Goal: Task Accomplishment & Management: Manage account settings

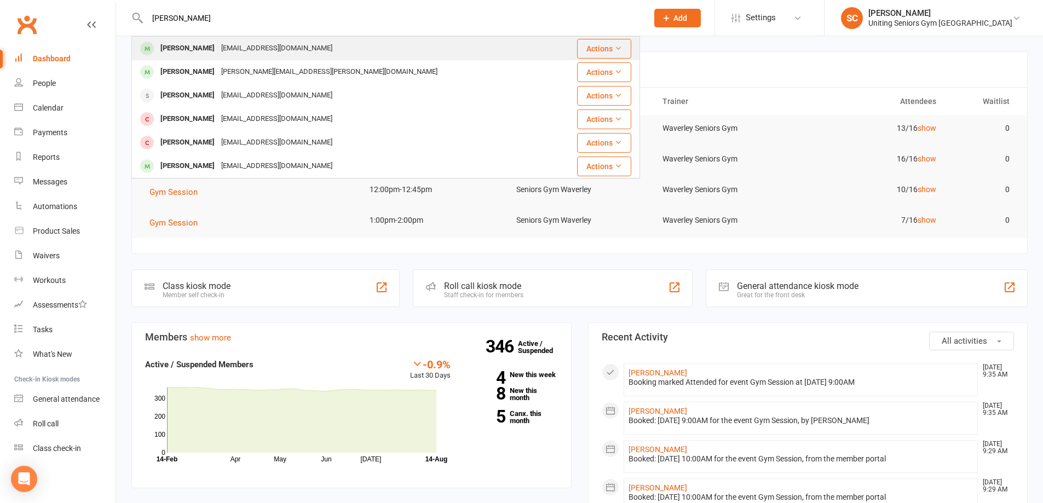
type input "[PERSON_NAME]"
click at [247, 46] on div "[EMAIL_ADDRESS][DOMAIN_NAME]" at bounding box center [277, 49] width 118 height 16
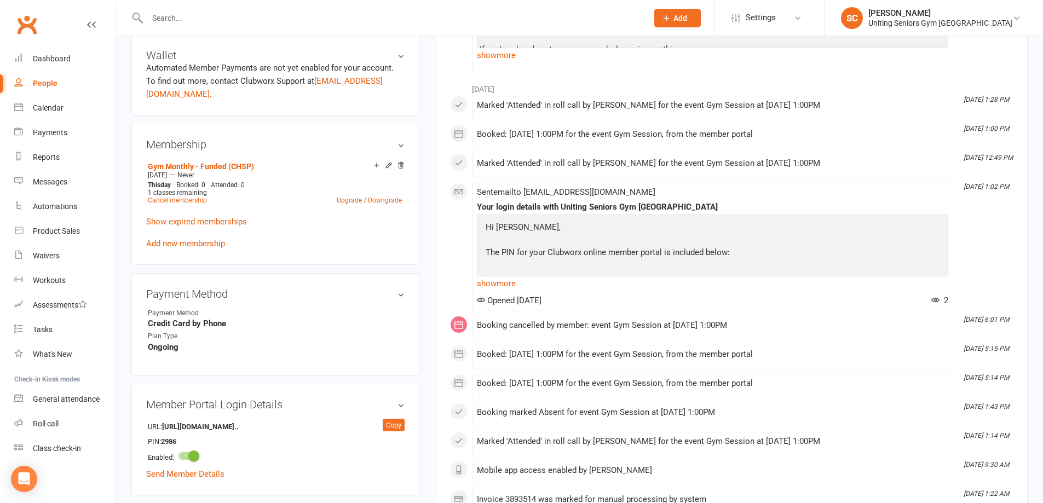
scroll to position [438, 0]
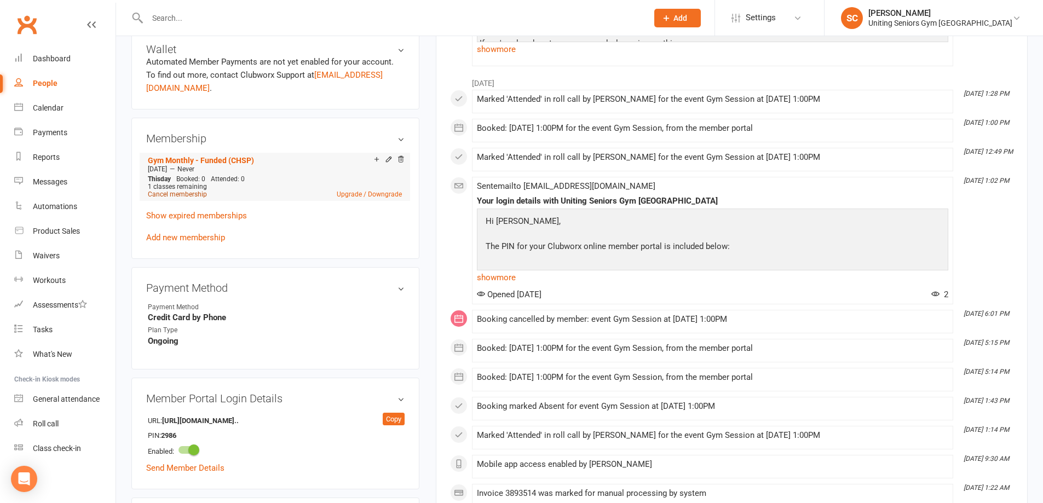
click at [178, 190] on link "Cancel membership" at bounding box center [177, 194] width 59 height 8
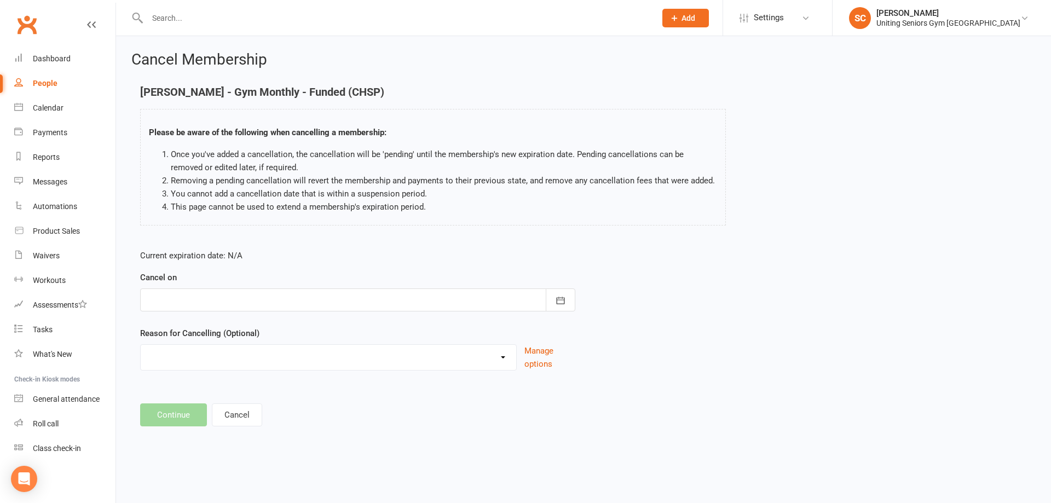
click at [294, 310] on div at bounding box center [357, 299] width 435 height 23
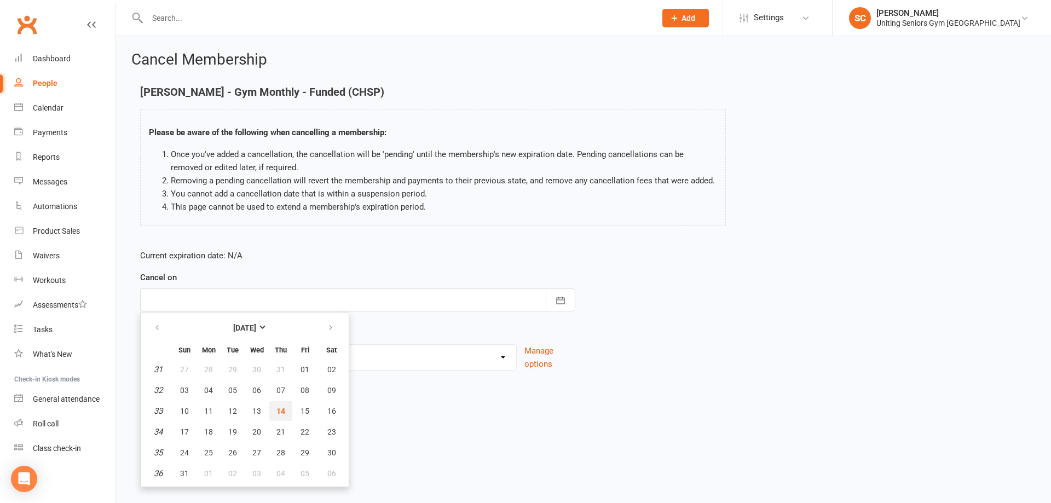
drag, startPoint x: 286, startPoint y: 405, endPoint x: 295, endPoint y: 396, distance: 12.4
click at [286, 405] on button "14" at bounding box center [280, 411] width 23 height 20
type input "14 Aug 2025"
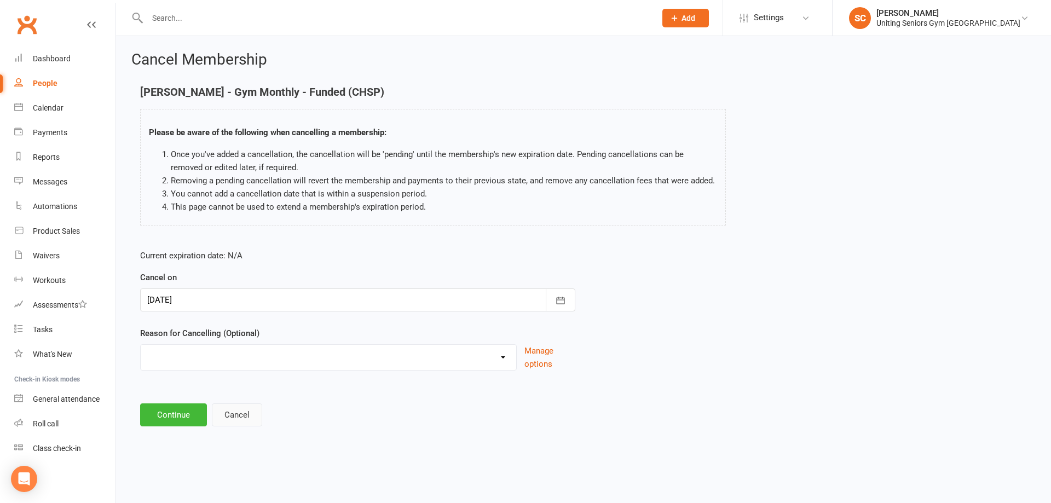
click at [231, 409] on button "Cancel" at bounding box center [237, 414] width 50 height 23
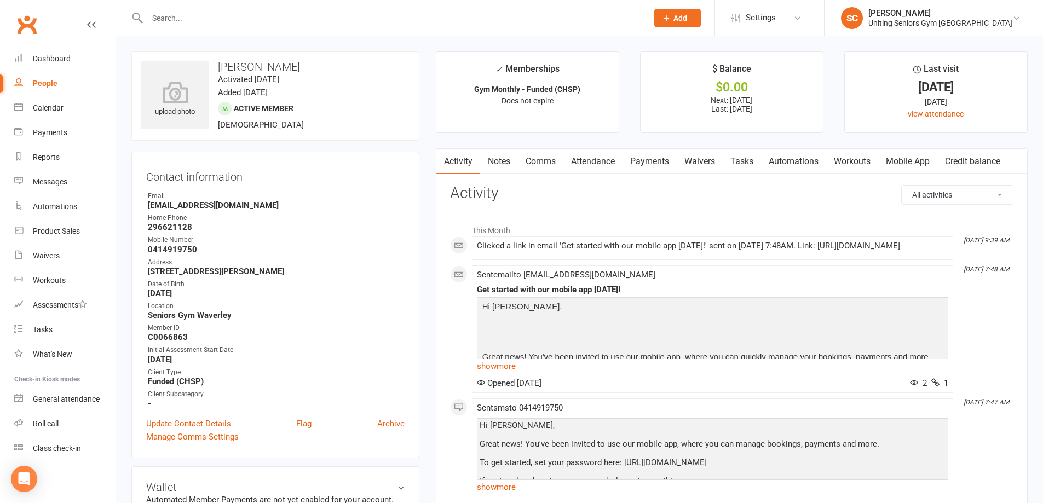
click at [608, 157] on link "Attendance" at bounding box center [592, 161] width 59 height 25
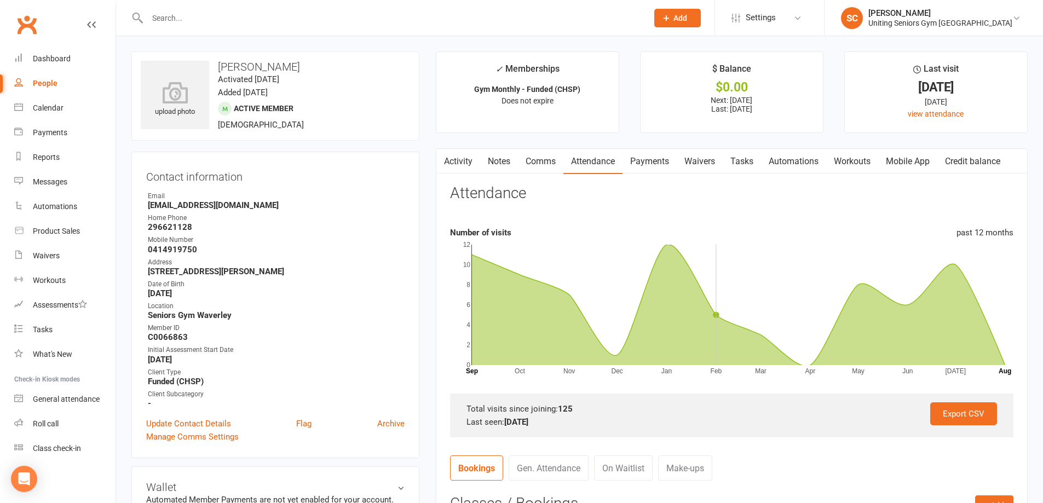
scroll to position [274, 0]
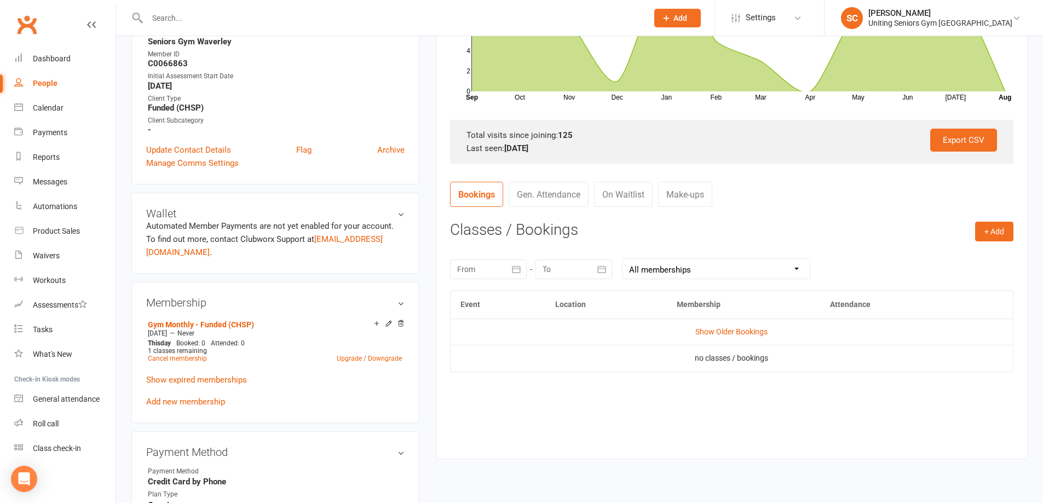
click at [748, 326] on td "Show Older Bookings" at bounding box center [731, 332] width 562 height 26
click at [749, 328] on link "Show Older Bookings" at bounding box center [731, 331] width 72 height 9
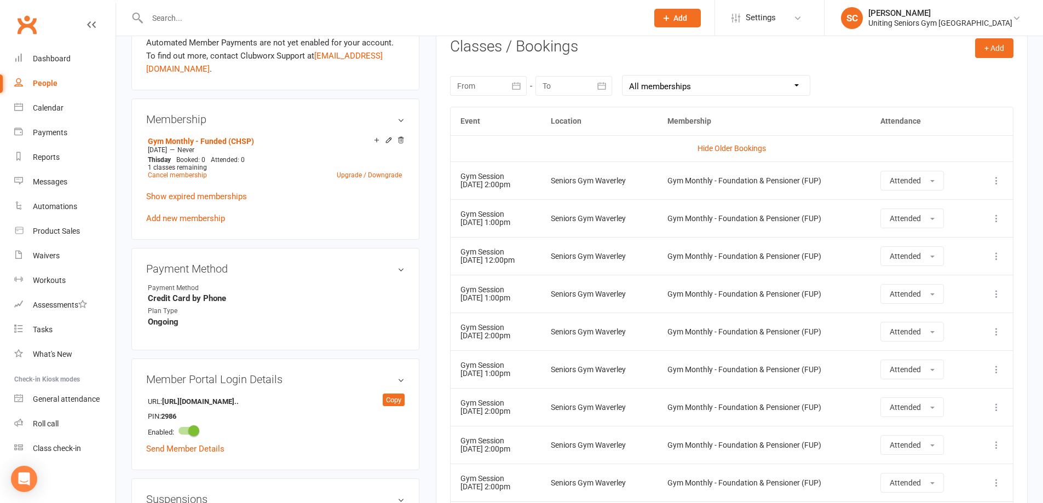
scroll to position [456, 0]
click at [192, 172] on link "Cancel membership" at bounding box center [177, 176] width 59 height 8
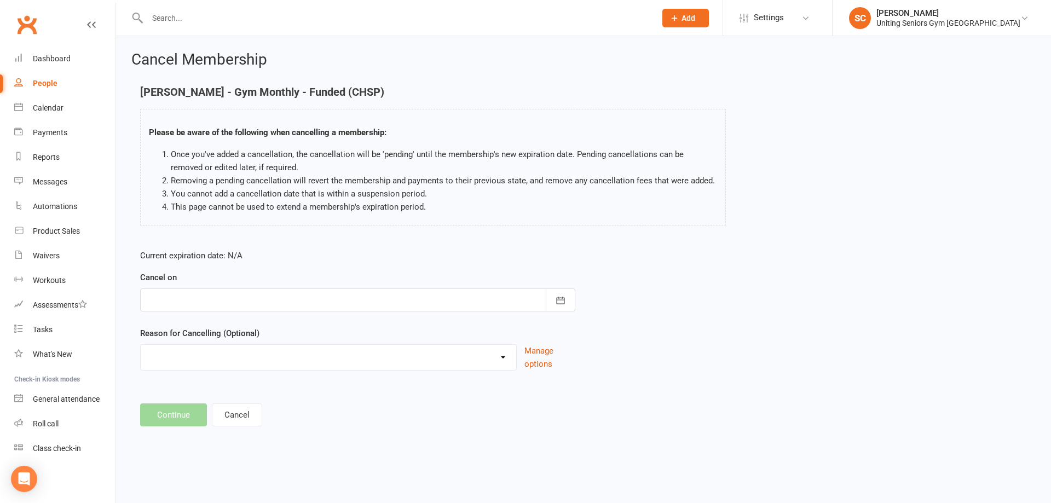
click at [494, 297] on div at bounding box center [357, 299] width 435 height 23
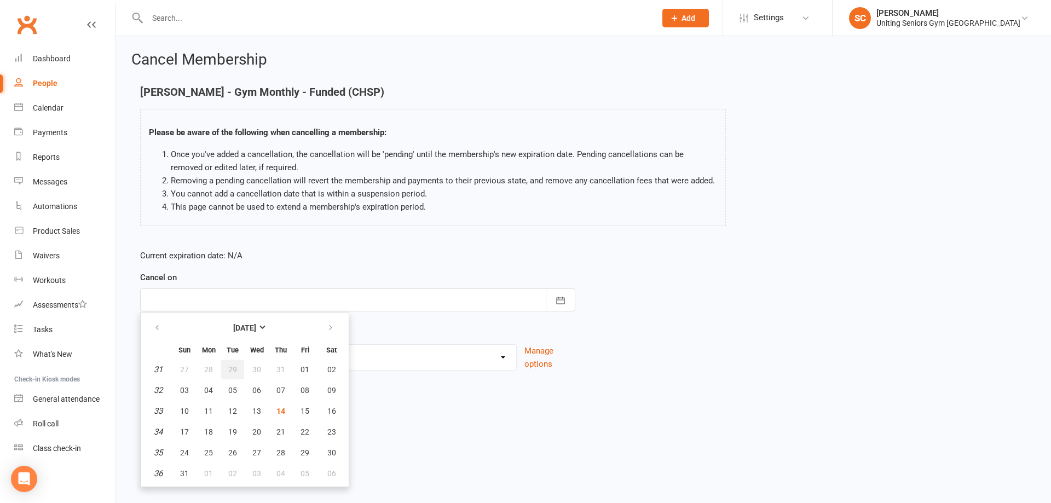
click at [240, 369] on button "29" at bounding box center [232, 370] width 23 height 20
type input "29 Jul 2025"
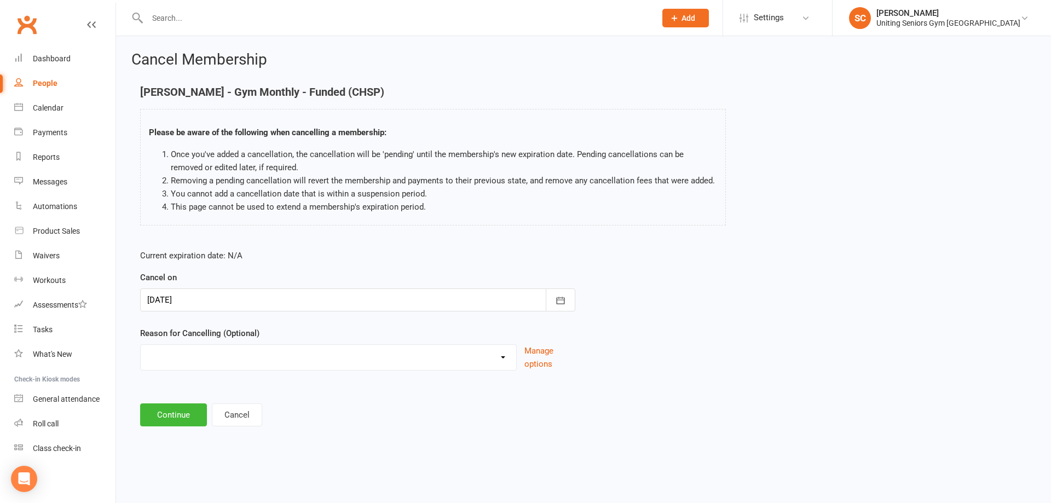
click at [247, 368] on div "Health reasons Holiday Injury Other Other reason" at bounding box center [328, 357] width 377 height 26
click at [249, 362] on select "Health reasons Holiday Injury Other Other reason" at bounding box center [328, 356] width 375 height 22
select select "0"
click at [141, 345] on select "Health reasons Holiday Injury Other Other reason" at bounding box center [328, 356] width 375 height 22
click at [179, 409] on button "Continue" at bounding box center [173, 414] width 67 height 23
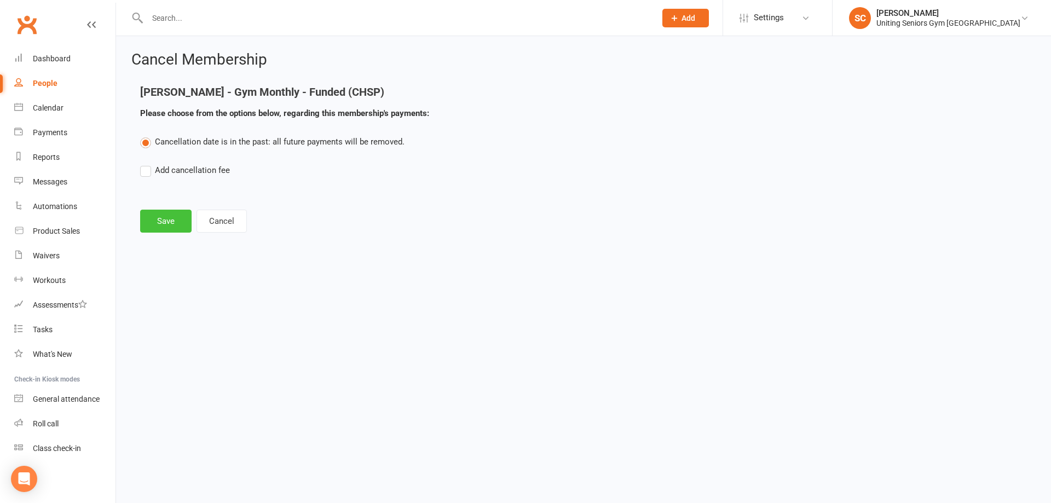
click at [167, 214] on button "Save" at bounding box center [165, 221] width 51 height 23
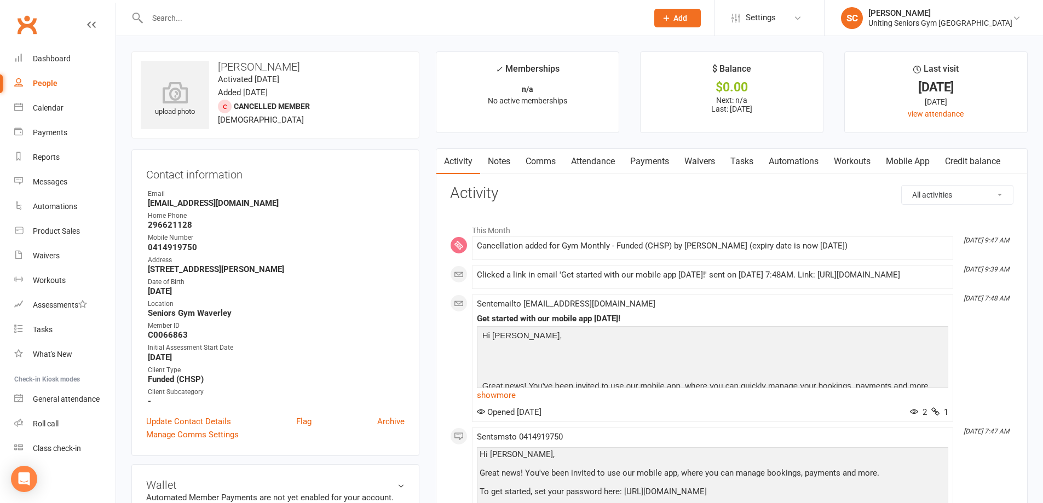
click at [163, 20] on input "text" at bounding box center [392, 17] width 496 height 15
type input "p"
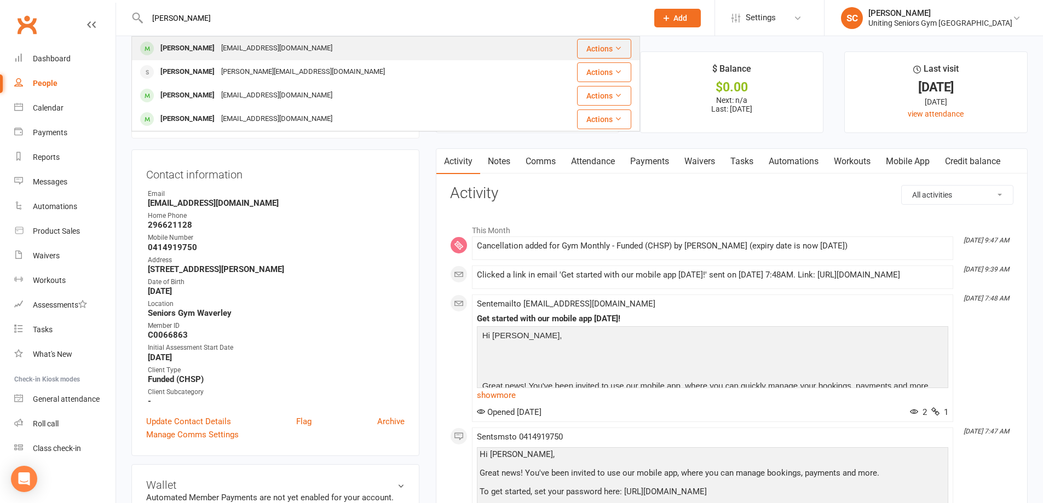
type input "paulin"
click at [310, 42] on div "Pauline Howie paulinehowie@gmail.com" at bounding box center [336, 48] width 408 height 22
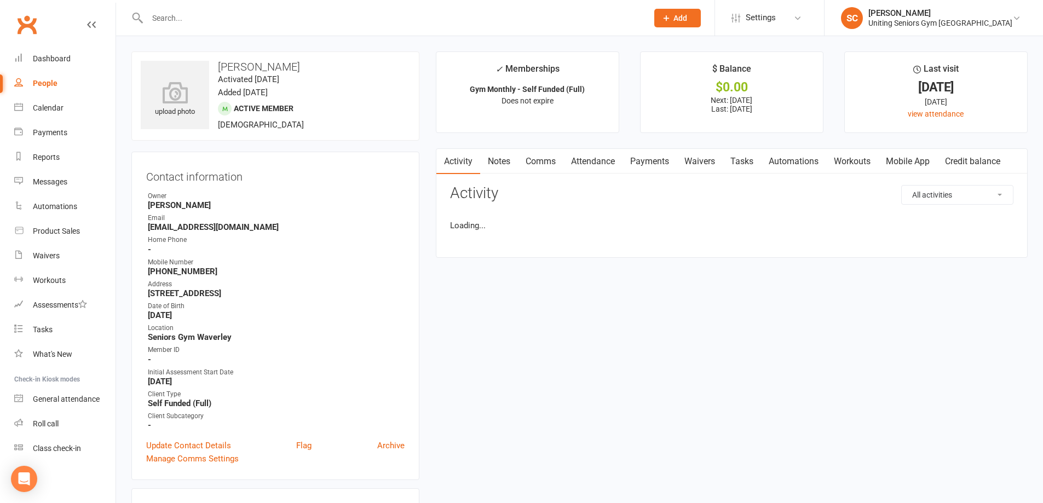
click at [599, 159] on link "Attendance" at bounding box center [592, 161] width 59 height 25
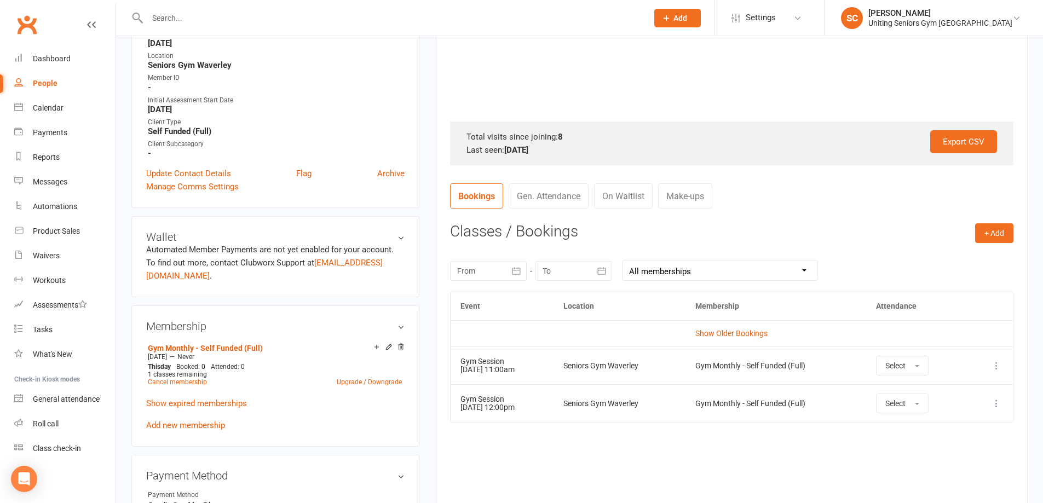
scroll to position [274, 0]
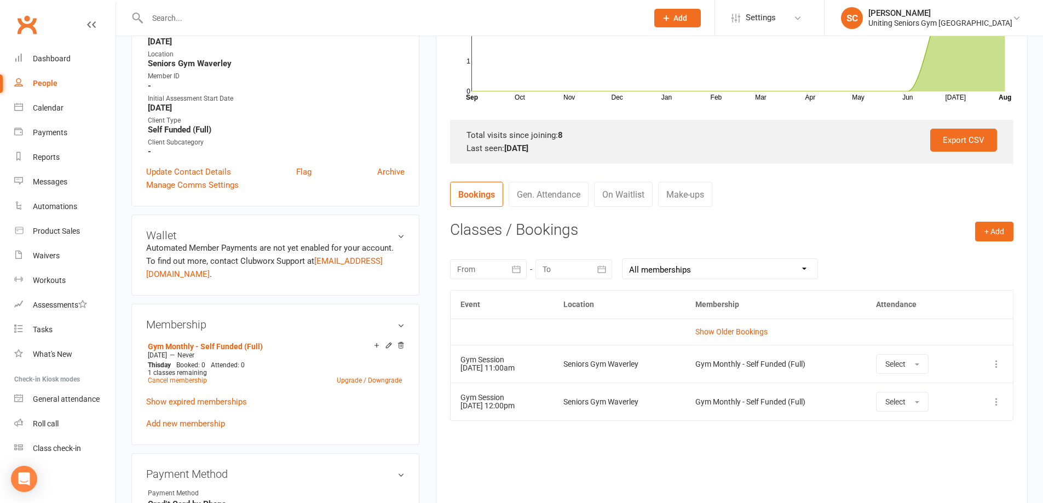
click at [692, 451] on div "Event Location Membership Attendance Show Older Bookings Gym Session 19 Aug 202…" at bounding box center [731, 390] width 563 height 201
click at [629, 199] on link "On Waitlist" at bounding box center [623, 194] width 59 height 25
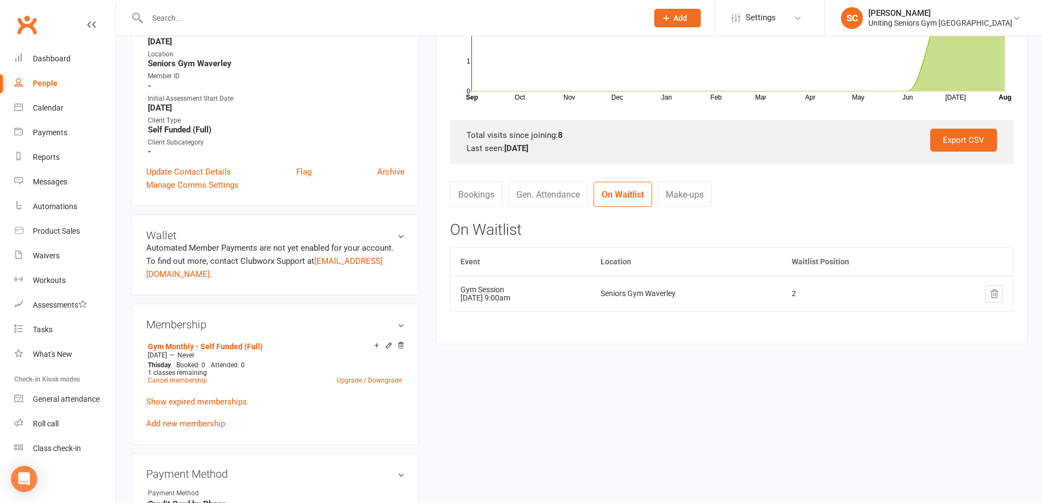
click at [485, 197] on link "Bookings" at bounding box center [476, 194] width 53 height 25
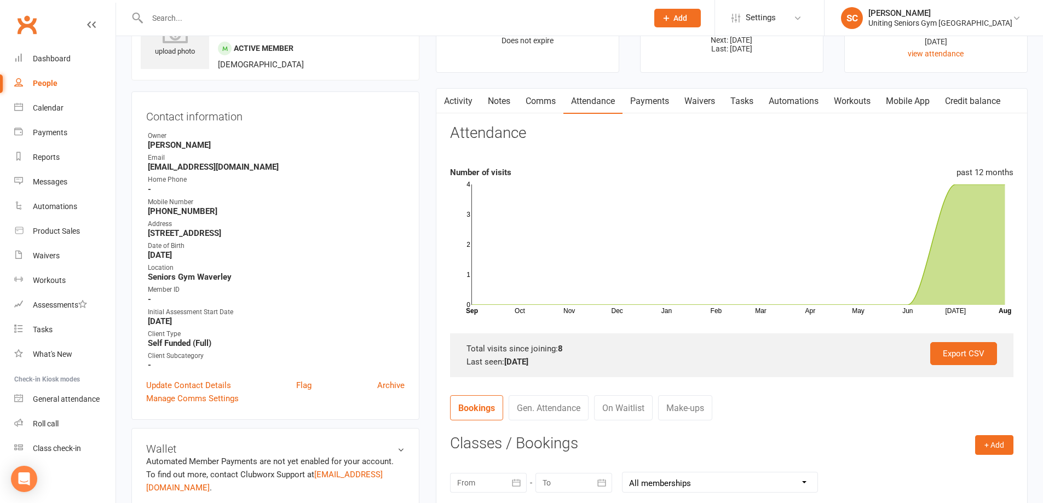
scroll to position [55, 0]
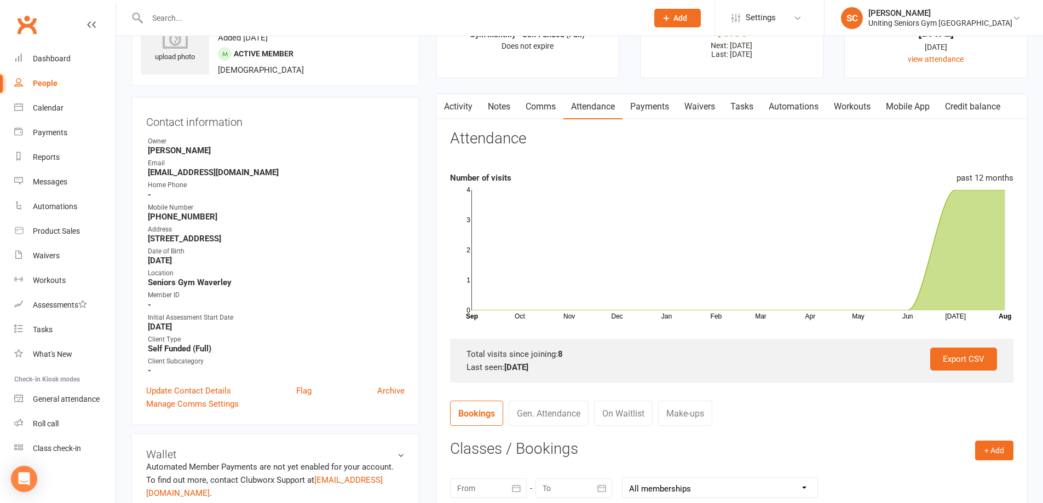
click at [909, 103] on link "Mobile App" at bounding box center [907, 106] width 59 height 25
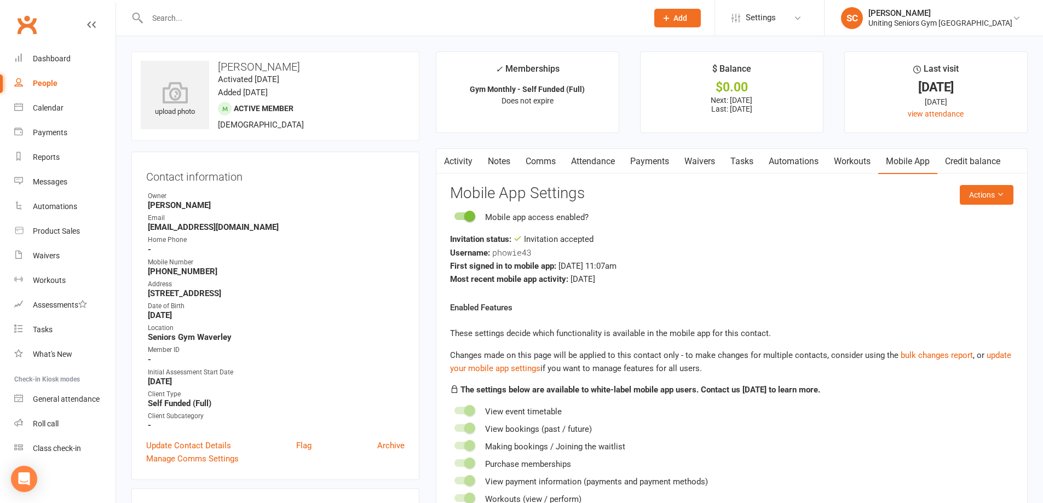
click at [461, 163] on link "Activity" at bounding box center [458, 161] width 44 height 25
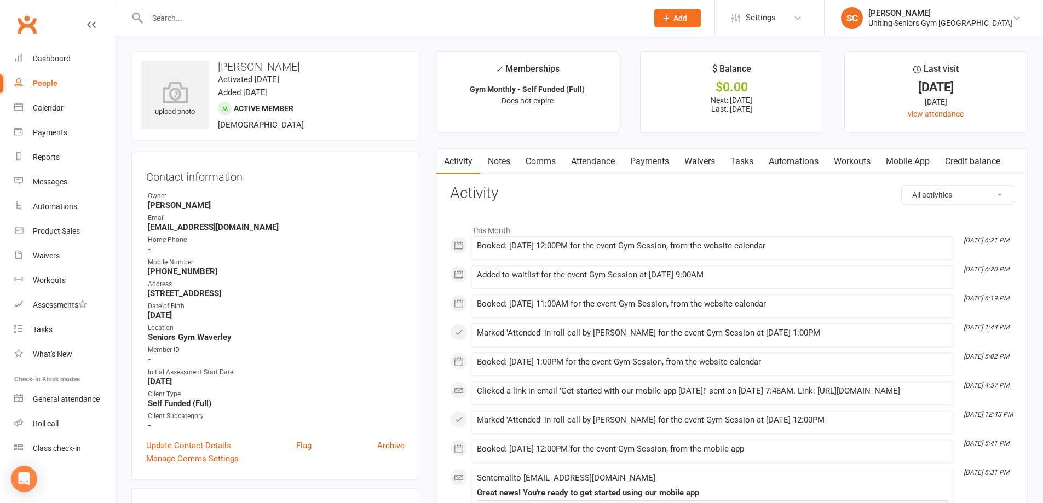
drag, startPoint x: 894, startPoint y: 152, endPoint x: 900, endPoint y: 153, distance: 6.7
click at [897, 152] on link "Mobile App" at bounding box center [907, 161] width 59 height 25
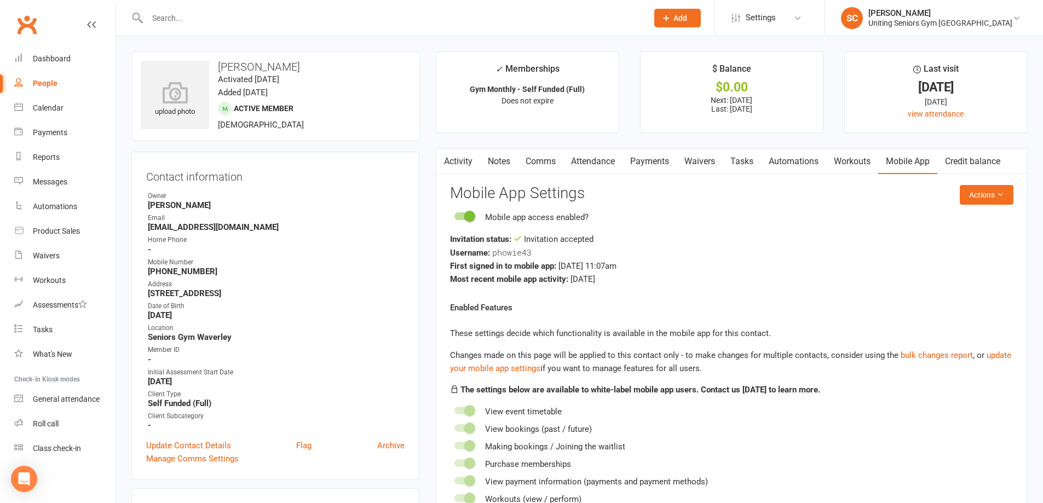
click at [460, 156] on link "Activity" at bounding box center [458, 161] width 44 height 25
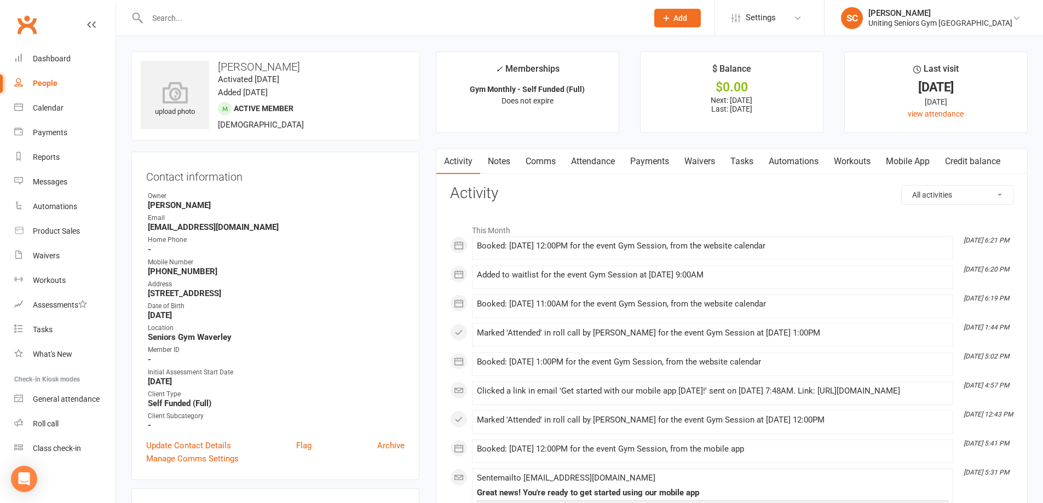
click at [911, 166] on link "Mobile App" at bounding box center [907, 161] width 59 height 25
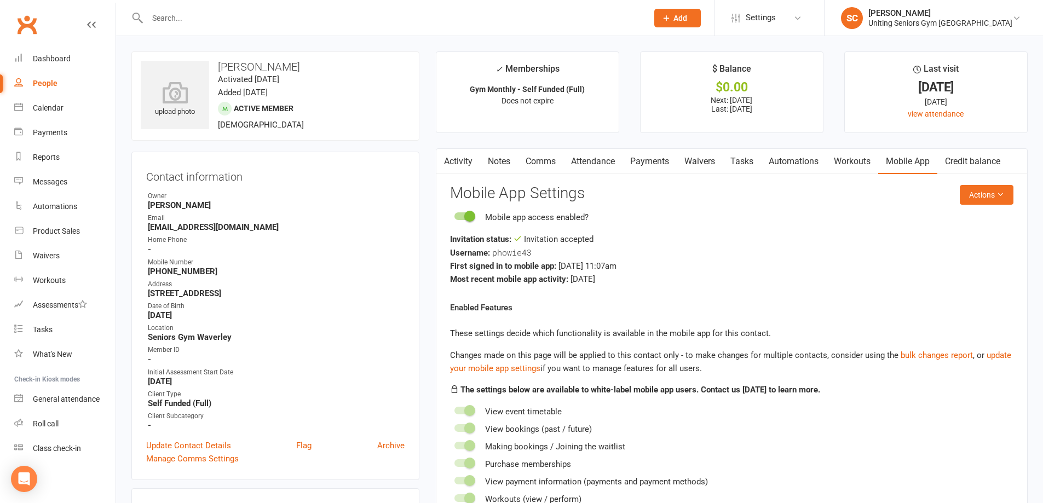
click at [601, 162] on link "Attendance" at bounding box center [592, 161] width 59 height 25
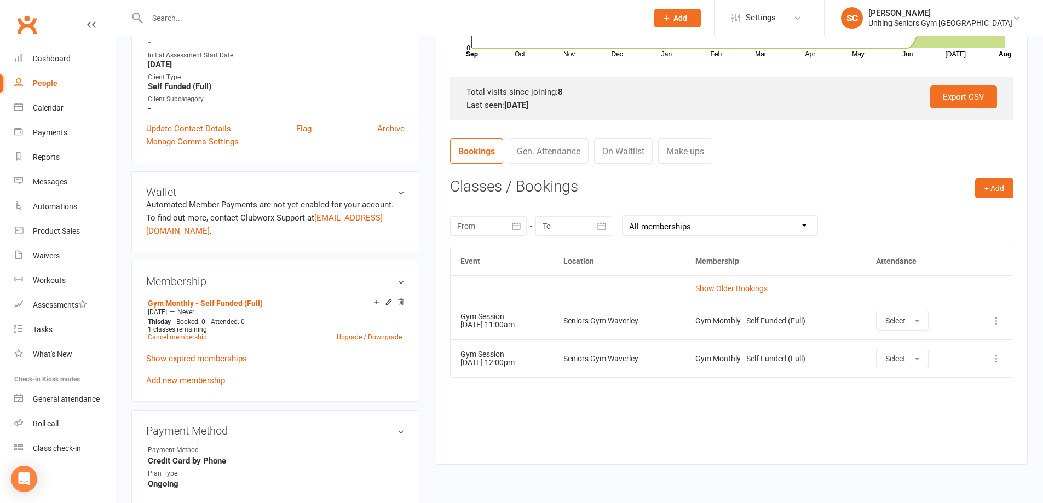
scroll to position [328, 0]
